Goal: Task Accomplishment & Management: Complete application form

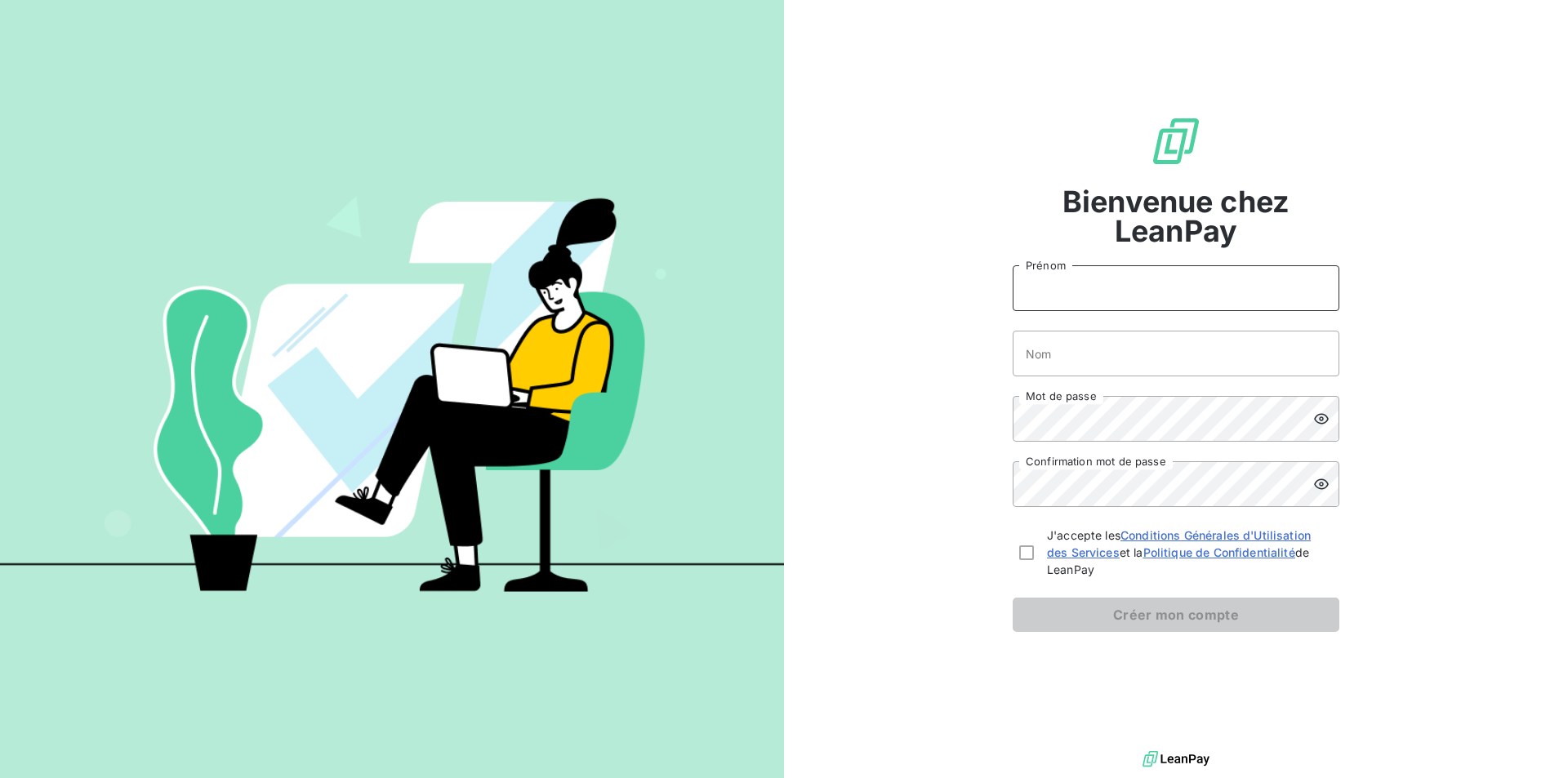
click at [1123, 287] on input "Prénom" at bounding box center [1175, 288] width 326 height 46
type input "Maxime"
type input "Langlais"
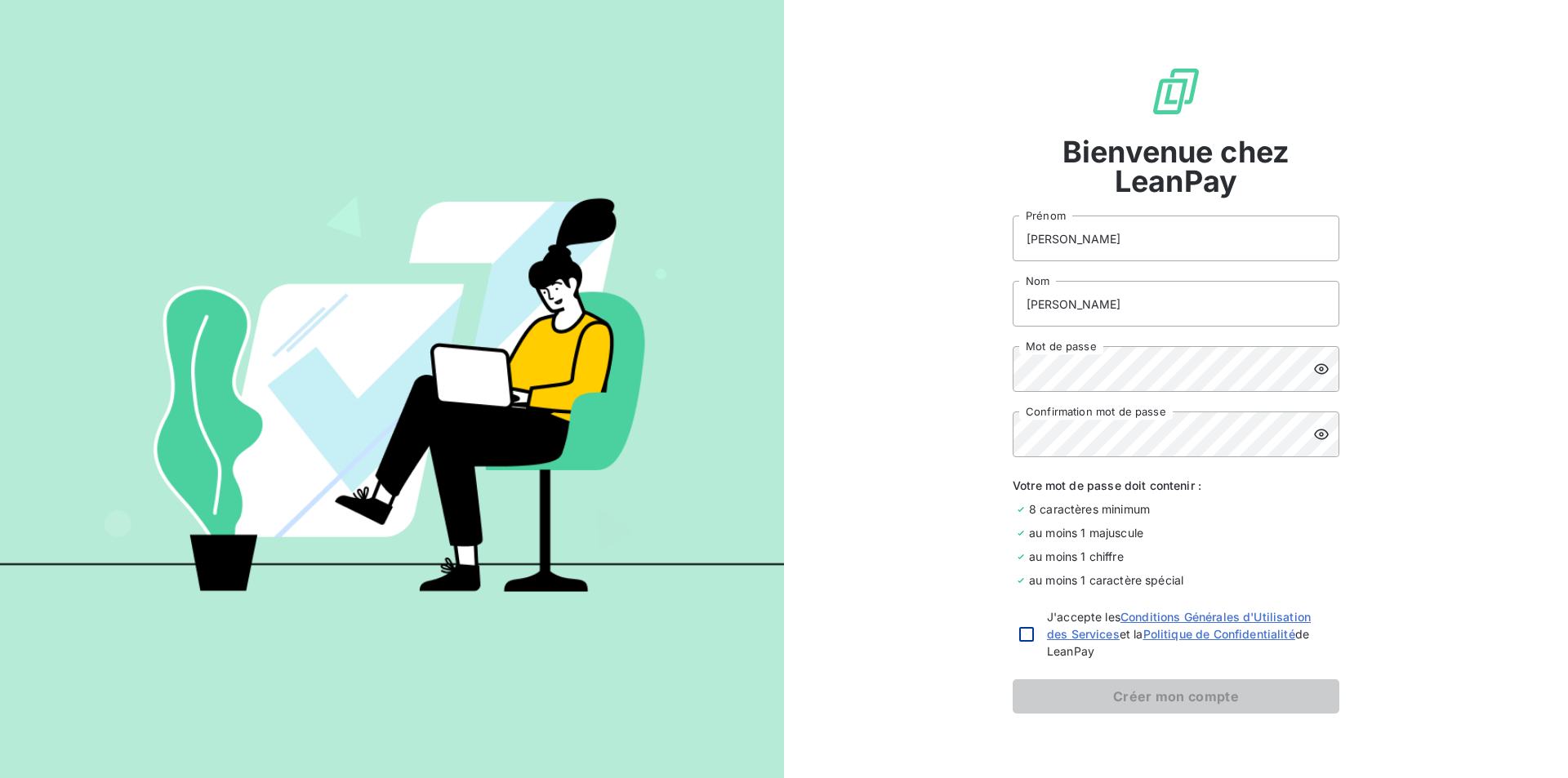
click at [1019, 633] on div at bounding box center [1026, 634] width 15 height 15
checkbox input "true"
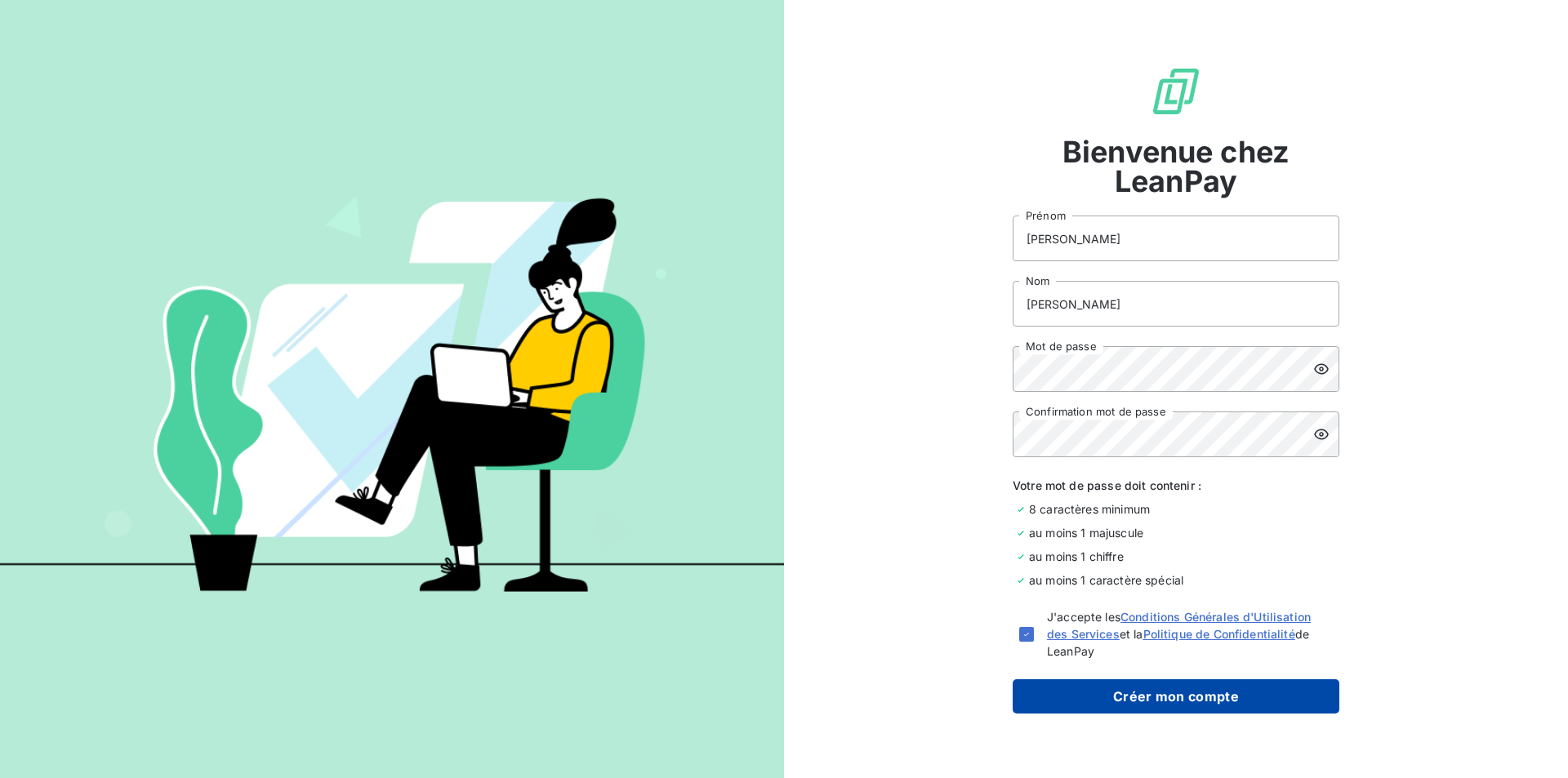
click at [1162, 692] on button "Créer mon compte" at bounding box center [1175, 696] width 326 height 34
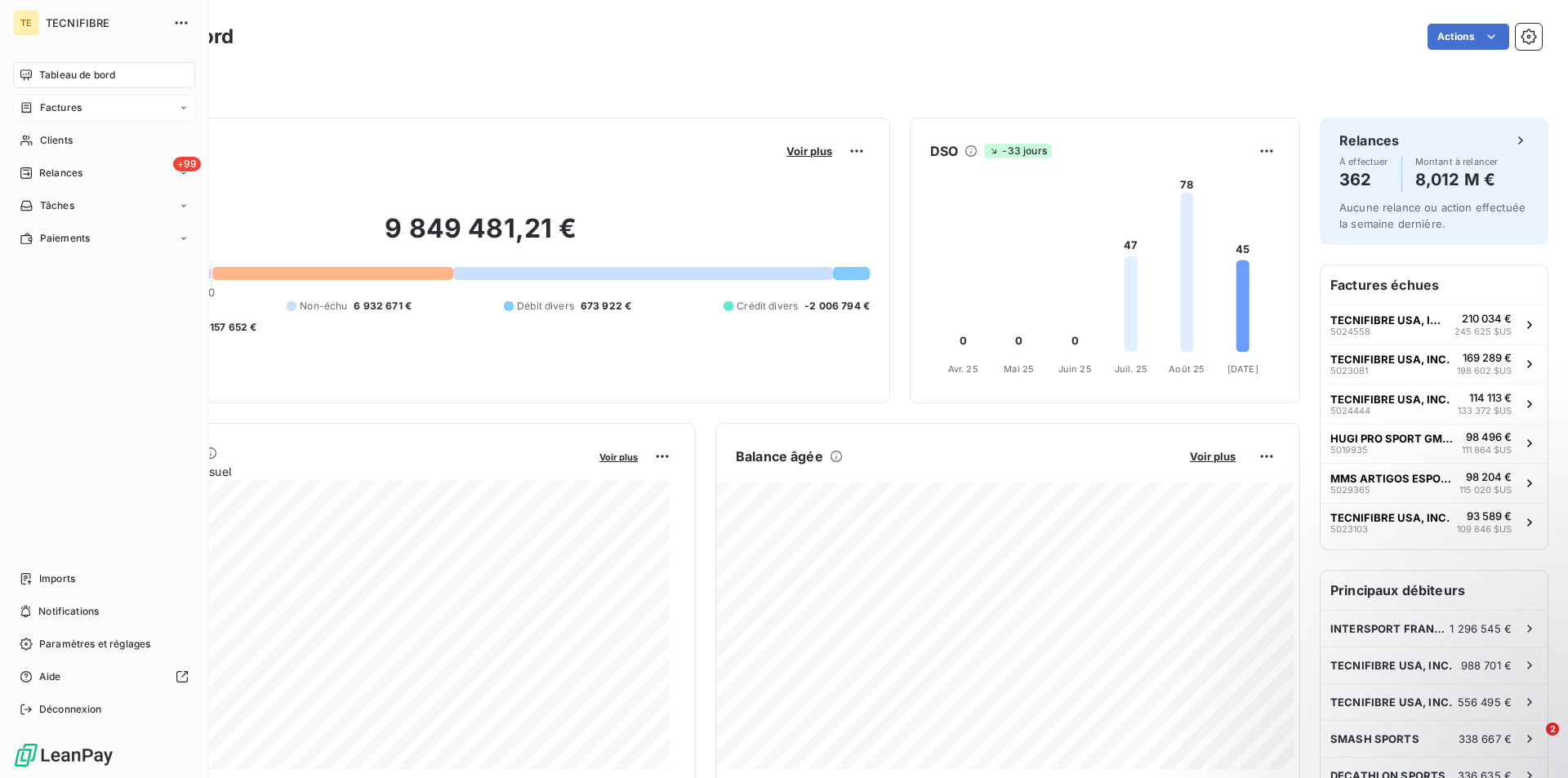
click at [129, 114] on div "Factures" at bounding box center [104, 107] width 182 height 26
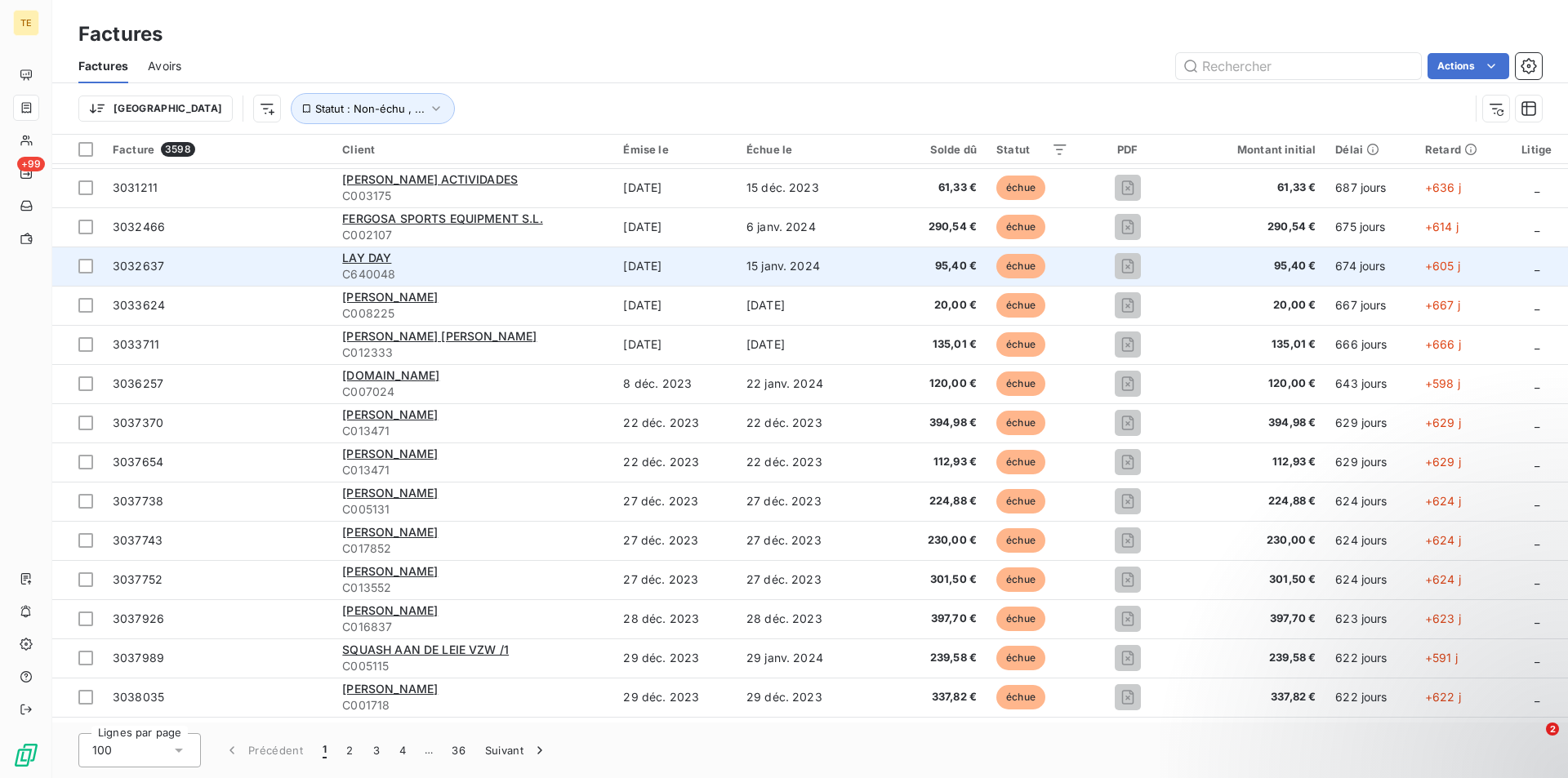
scroll to position [1470, 0]
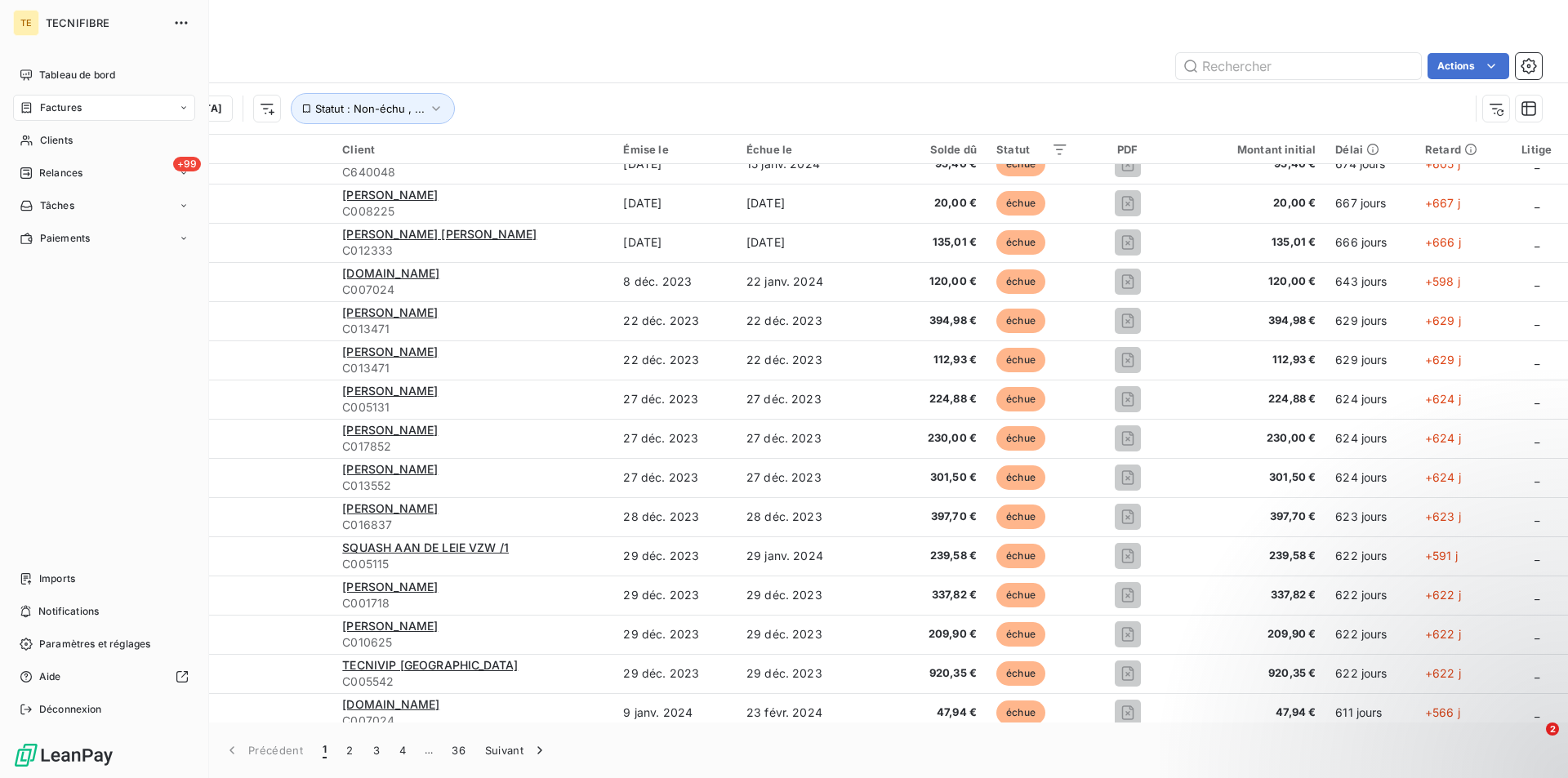
click at [53, 24] on span "TECNIFIBRE" at bounding box center [104, 23] width 118 height 13
click at [68, 69] on span "Tableau de bord" at bounding box center [77, 75] width 76 height 15
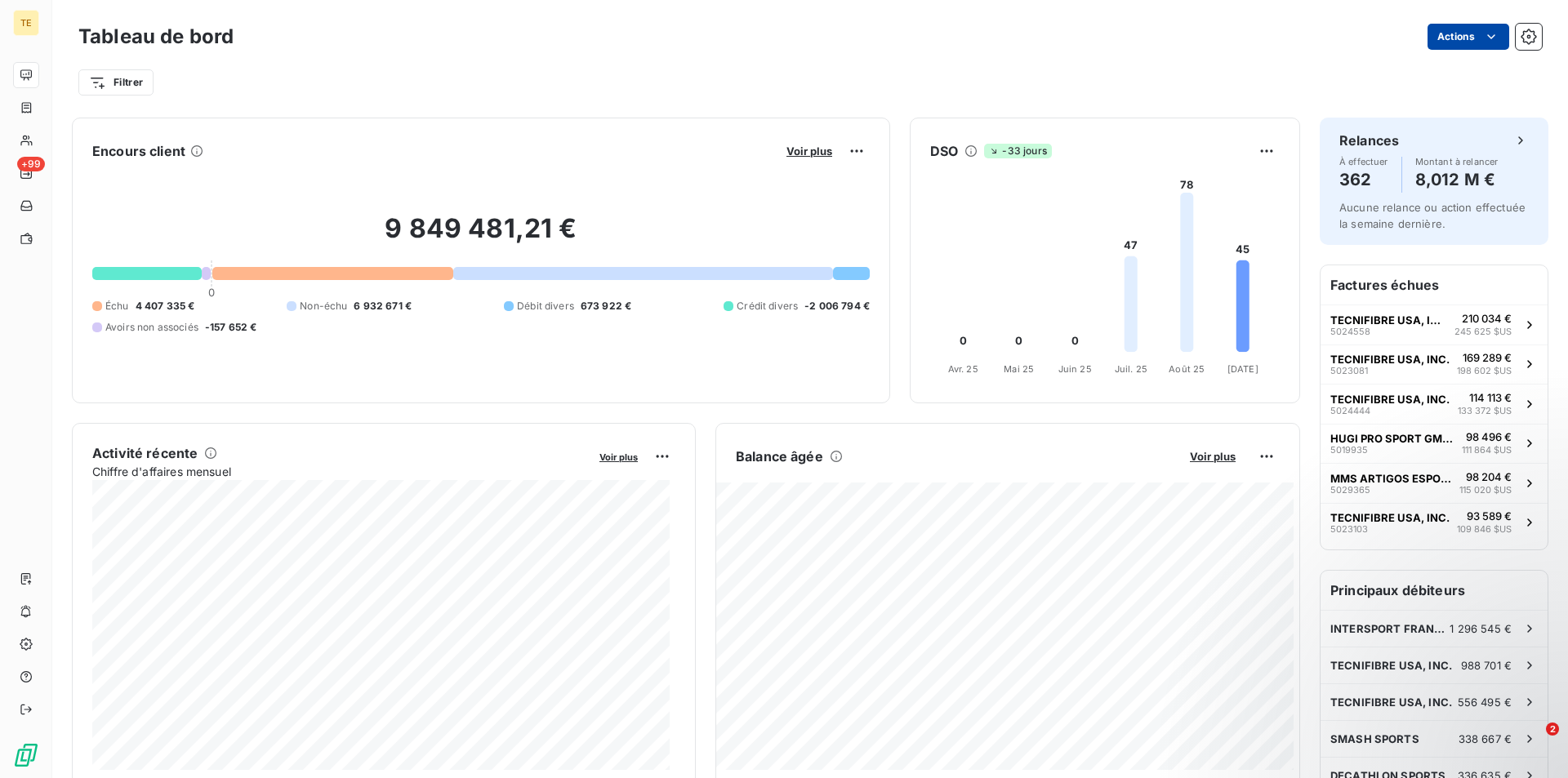
click at [1476, 46] on html "TE +99 Tableau de bord Actions Filtrer Encours client Voir plus 9 849 481,21 € …" at bounding box center [784, 389] width 1568 height 778
click at [1275, 38] on html "TE +99 Tableau de bord Actions Filtrer Encours client Voir plus 9 849 481,21 € …" at bounding box center [784, 389] width 1568 height 778
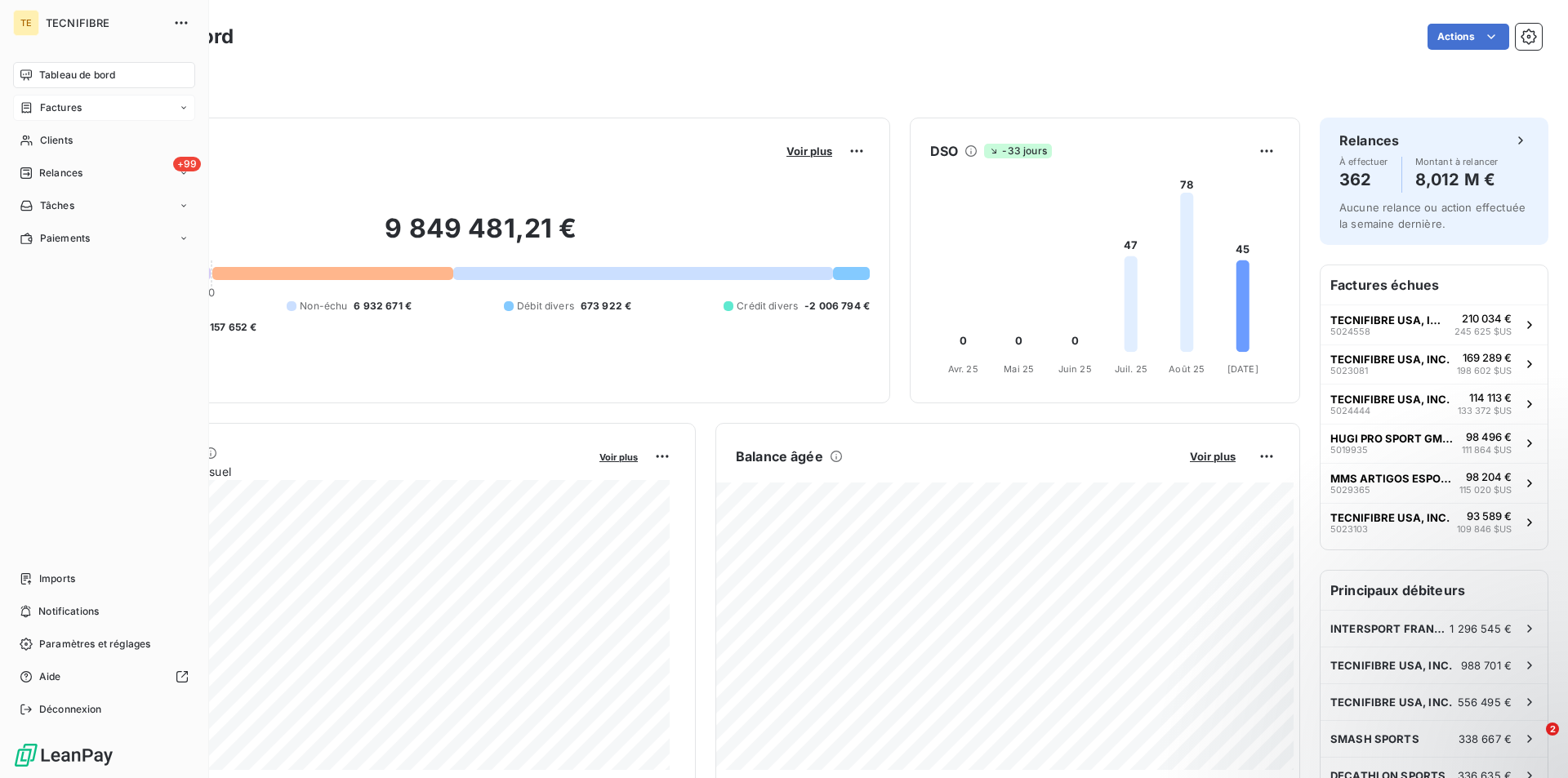
click at [184, 108] on icon at bounding box center [184, 107] width 5 height 3
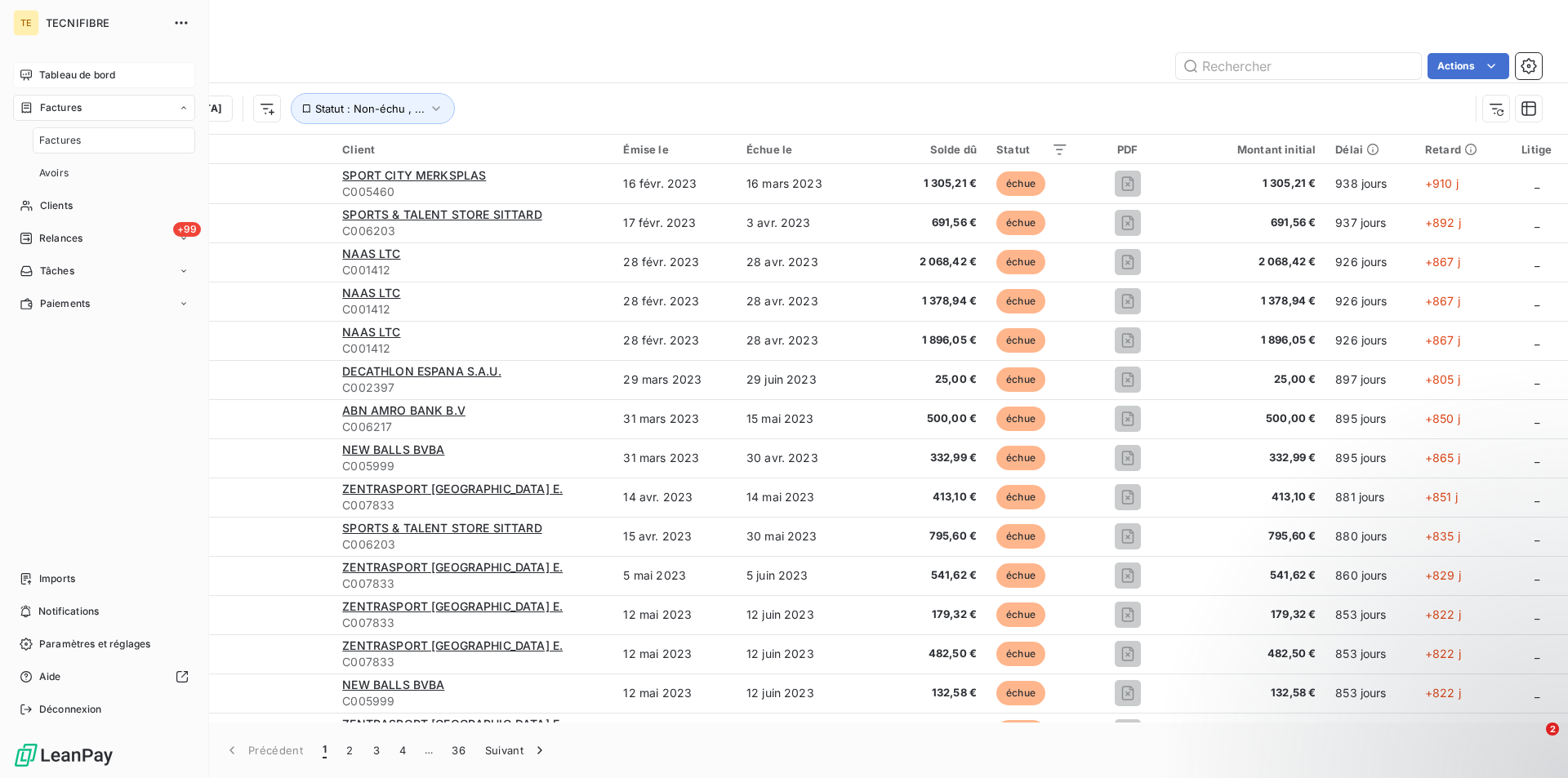
click at [184, 108] on icon at bounding box center [184, 107] width 5 height 3
